Goal: Task Accomplishment & Management: Use online tool/utility

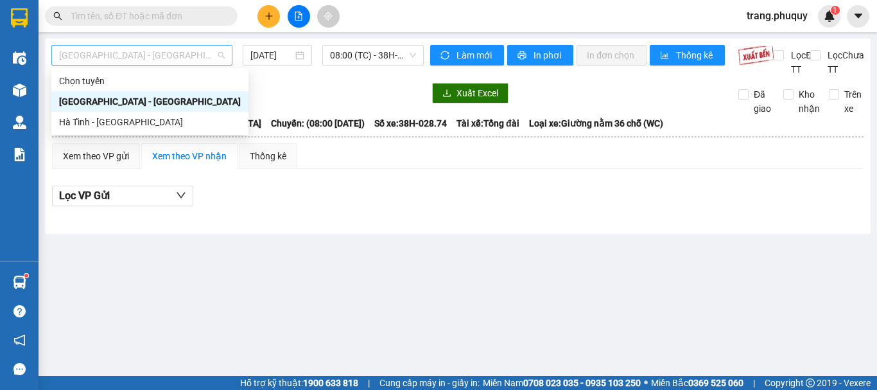
click at [170, 60] on span "[GEOGRAPHIC_DATA] - [GEOGRAPHIC_DATA]" at bounding box center [142, 55] width 166 height 19
click at [107, 105] on div "[GEOGRAPHIC_DATA] - [GEOGRAPHIC_DATA]" at bounding box center [150, 101] width 182 height 14
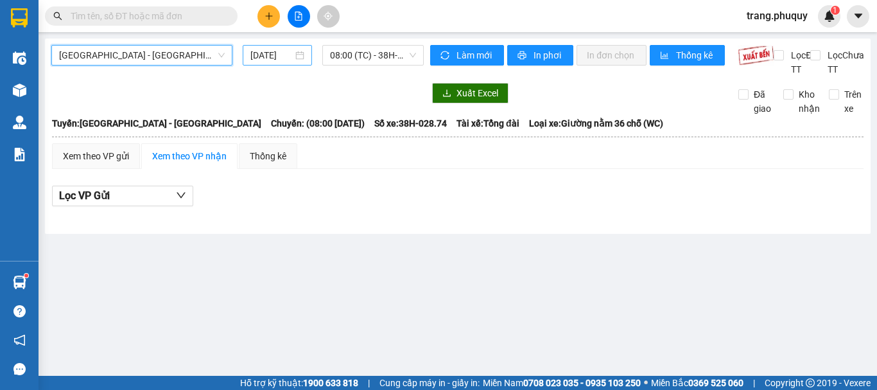
click at [277, 60] on input "[DATE]" at bounding box center [271, 55] width 42 height 14
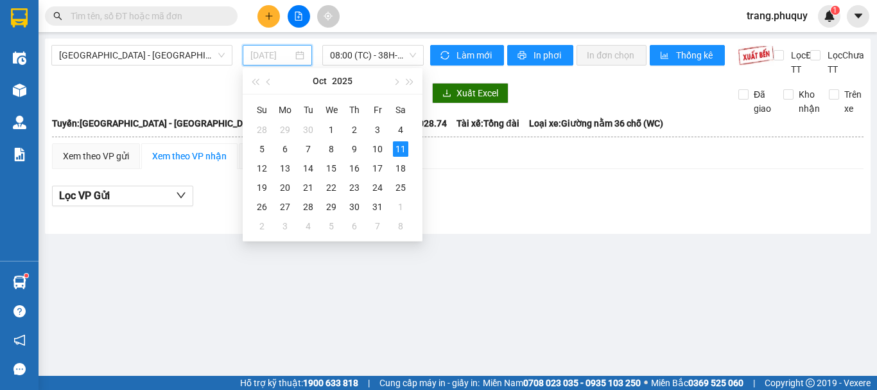
type input "[DATE]"
click at [397, 150] on div "11" at bounding box center [400, 148] width 15 height 15
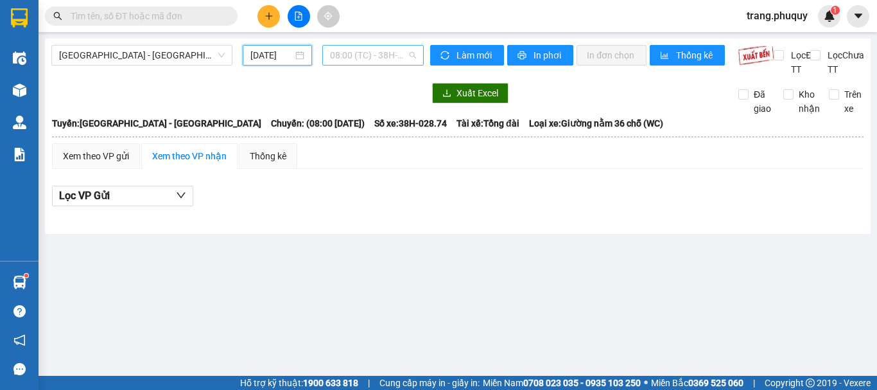
click at [379, 59] on span "08:00 (TC) - 38H-028.74" at bounding box center [373, 55] width 86 height 19
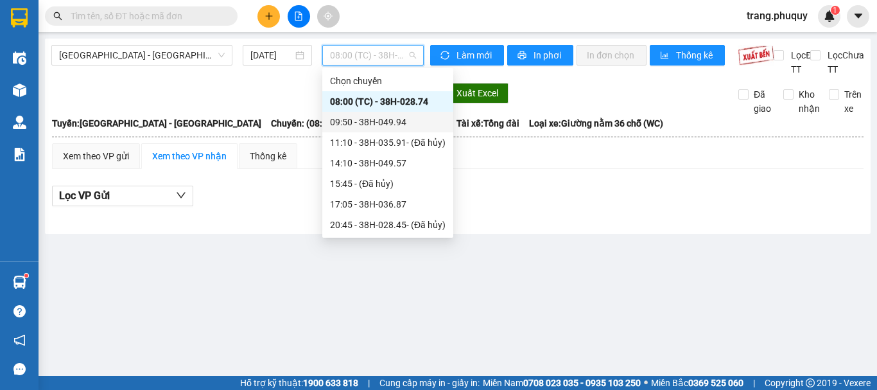
click at [405, 130] on div "09:50 - 38H-049.94" at bounding box center [387, 122] width 131 height 21
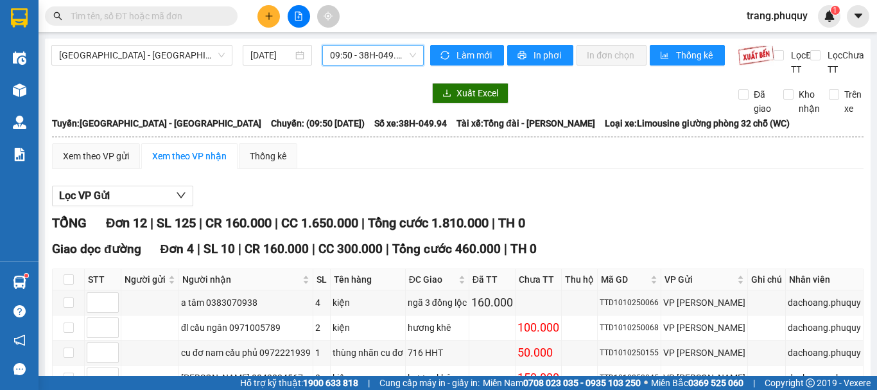
click at [370, 49] on span "09:50 - 38H-049.94" at bounding box center [373, 55] width 86 height 19
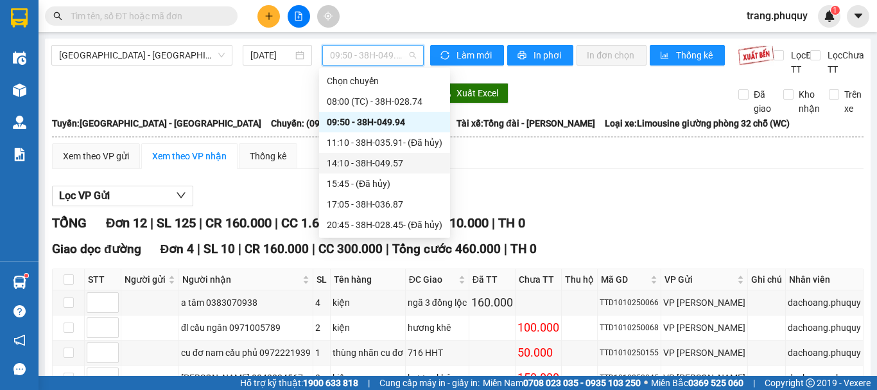
click at [372, 168] on div "14:10 - 38H-049.57" at bounding box center [385, 163] width 116 height 14
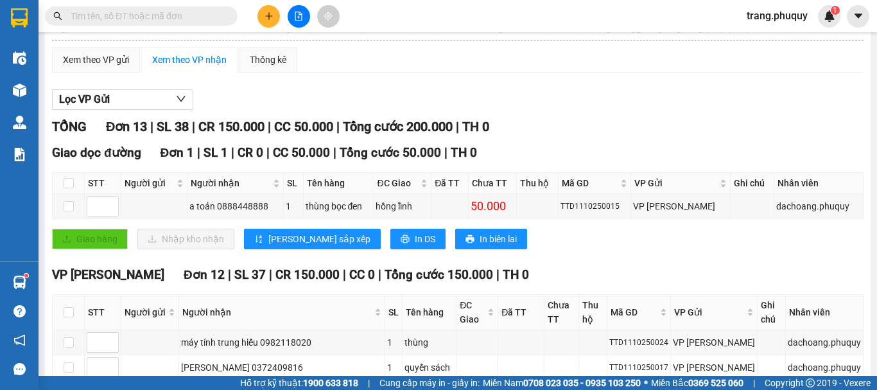
scroll to position [32, 0]
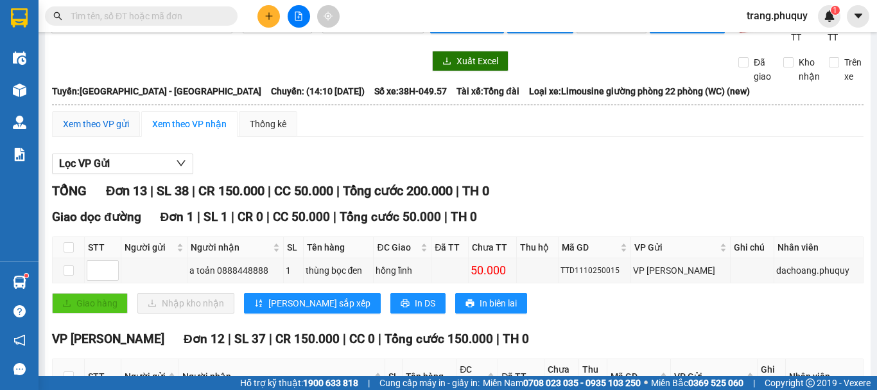
click at [80, 131] on div "Xem theo VP gửi" at bounding box center [96, 124] width 66 height 14
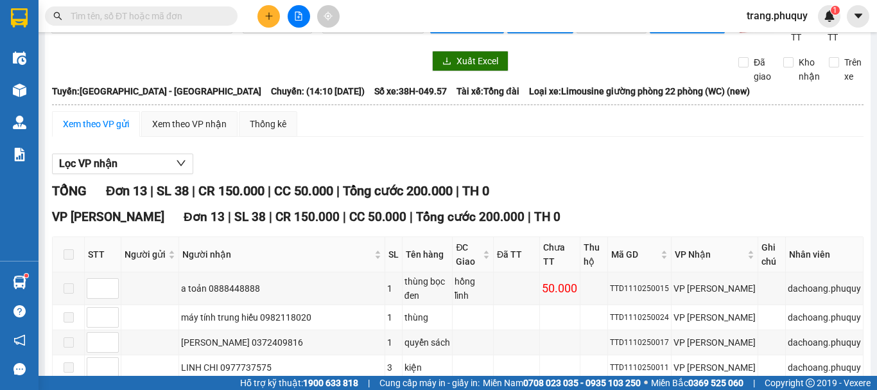
scroll to position [320, 0]
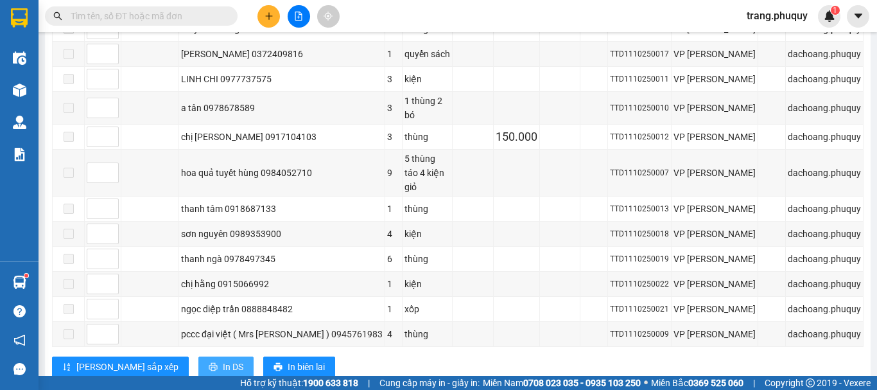
click at [223, 360] on span "In DS" at bounding box center [233, 367] width 21 height 14
